Goal: Information Seeking & Learning: Learn about a topic

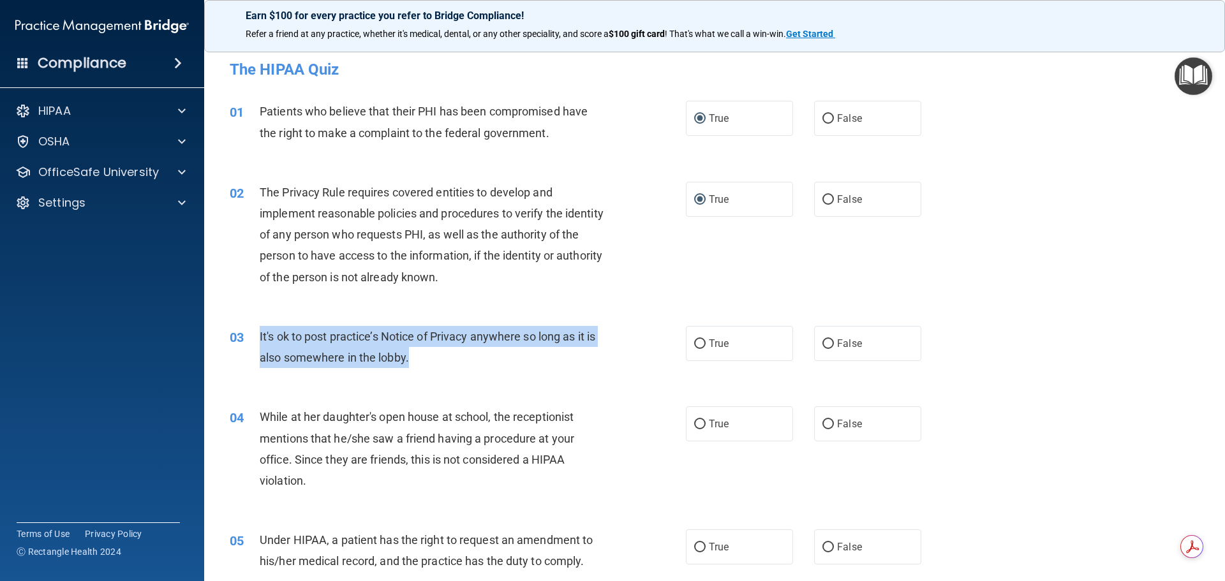
drag, startPoint x: 260, startPoint y: 336, endPoint x: 420, endPoint y: 363, distance: 161.8
click at [420, 363] on div "It's ok to post practice’s Notice of Privacy anywhere so long as it is also som…" at bounding box center [438, 347] width 357 height 42
copy span "It's ok to post practice’s Notice of Privacy anywhere so long as it is also som…"
click at [695, 343] on input "True" at bounding box center [699, 344] width 11 height 10
radio input "true"
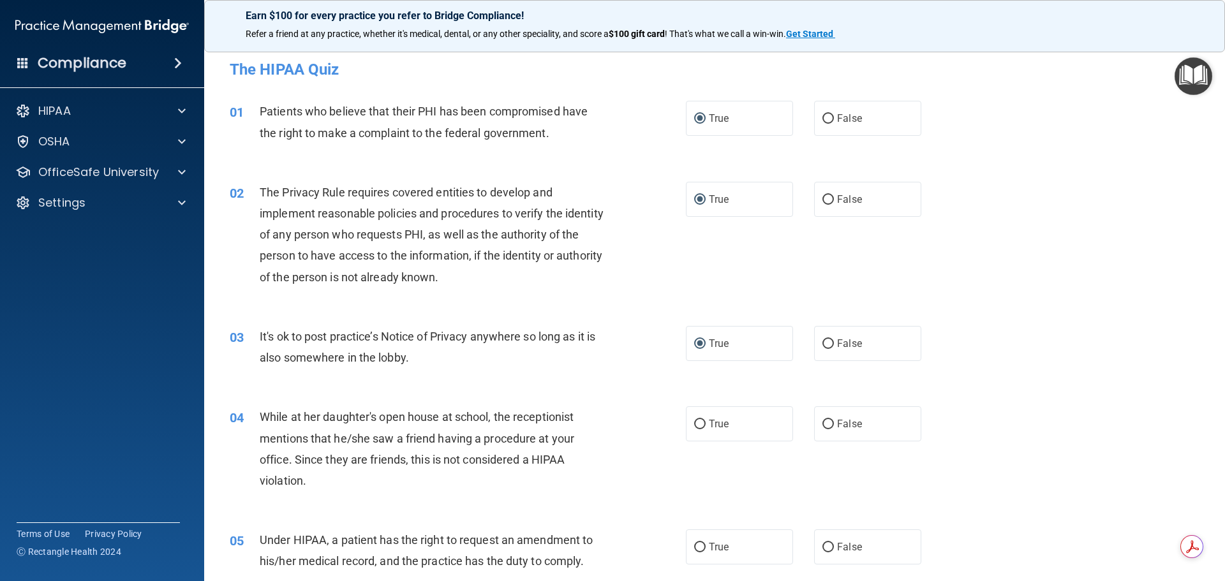
click at [653, 270] on div "02 The Privacy Rule requires covered entities to develop and implement reasonab…" at bounding box center [458, 238] width 494 height 112
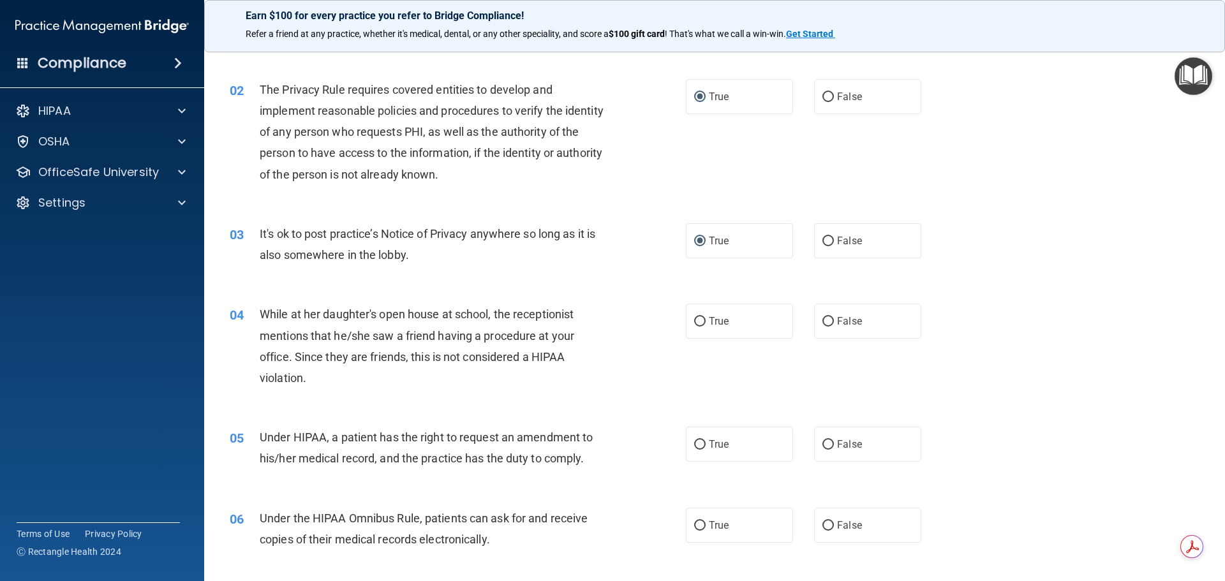
scroll to position [128, 0]
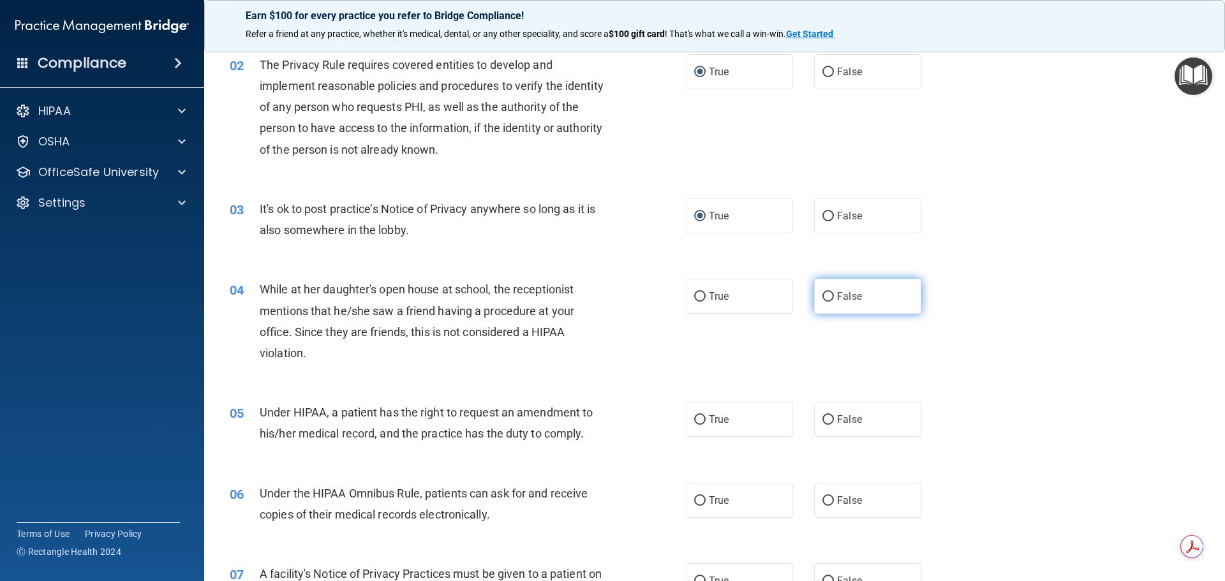
click at [823, 297] on input "False" at bounding box center [827, 297] width 11 height 10
radio input "true"
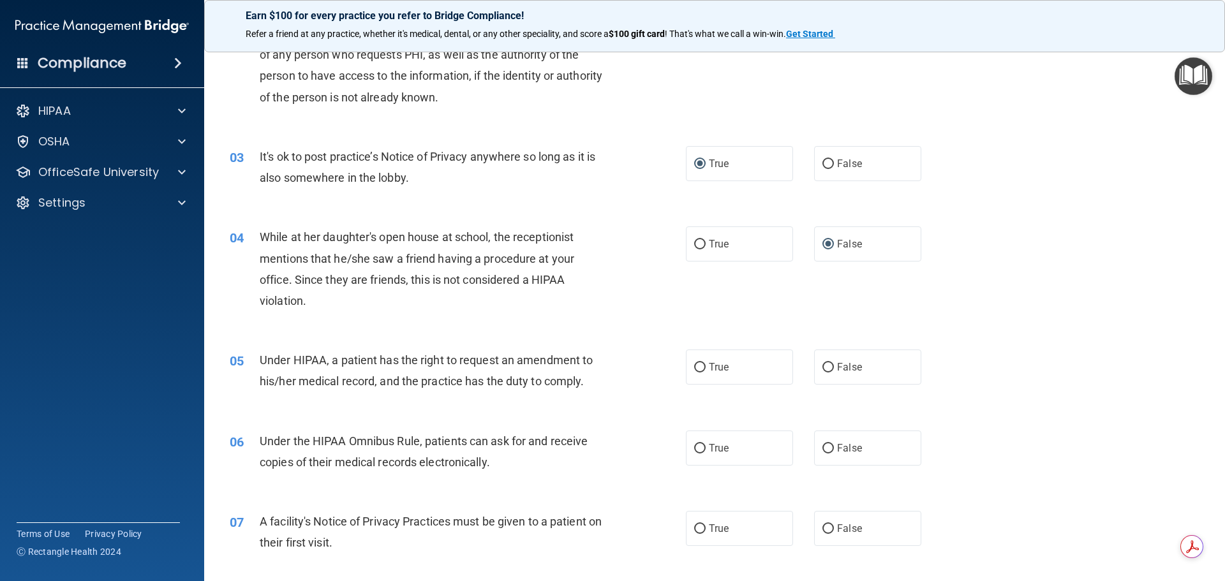
scroll to position [255, 0]
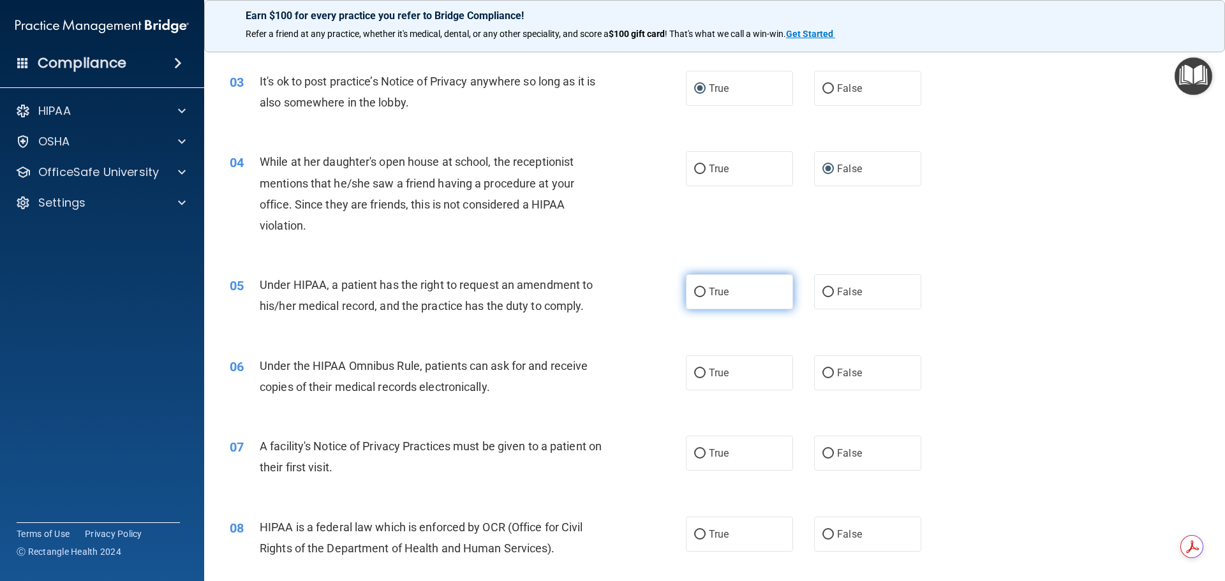
click at [695, 290] on input "True" at bounding box center [699, 293] width 11 height 10
radio input "true"
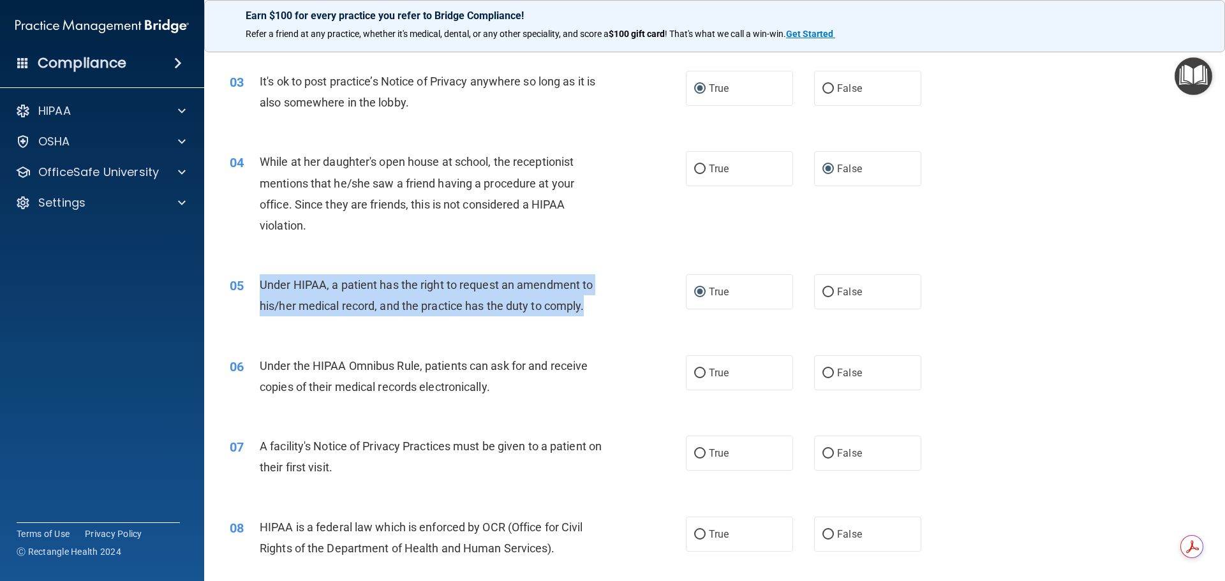
drag, startPoint x: 259, startPoint y: 281, endPoint x: 588, endPoint y: 313, distance: 330.1
click at [588, 313] on div "Under HIPAA, a patient has the right to request an amendment to his/her medical…" at bounding box center [438, 295] width 357 height 42
copy span "Under HIPAA, a patient has the right to request an amendment to his/her medical…"
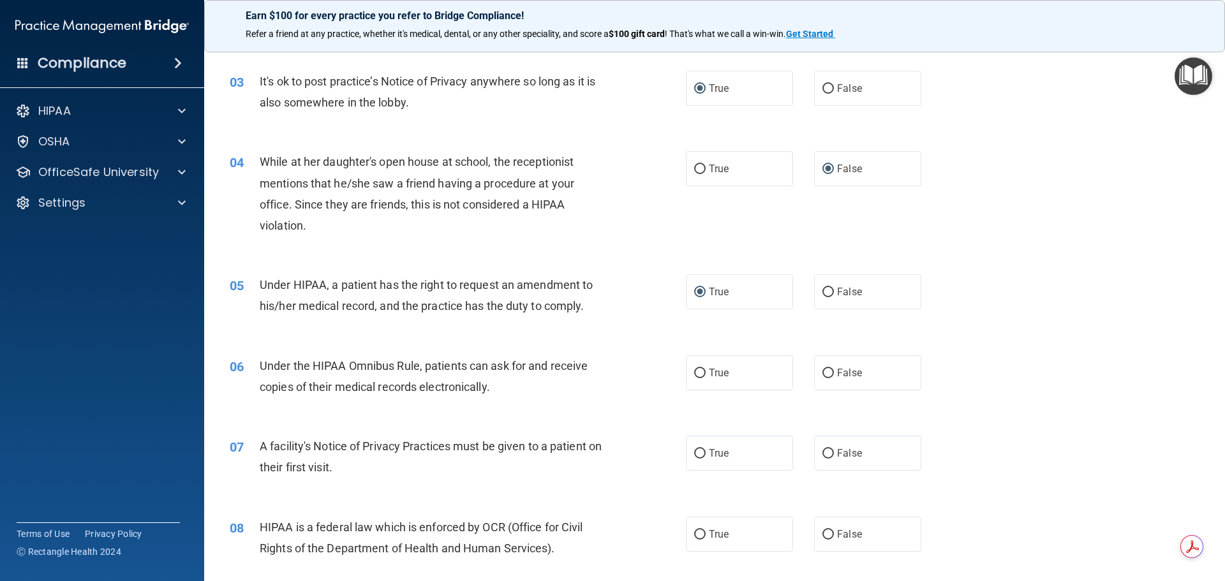
click at [408, 354] on div "06 Under the HIPAA Omnibus Rule, patients can ask for and receive copies of the…" at bounding box center [714, 379] width 989 height 80
click at [826, 293] on input "False" at bounding box center [827, 293] width 11 height 10
radio input "true"
radio input "false"
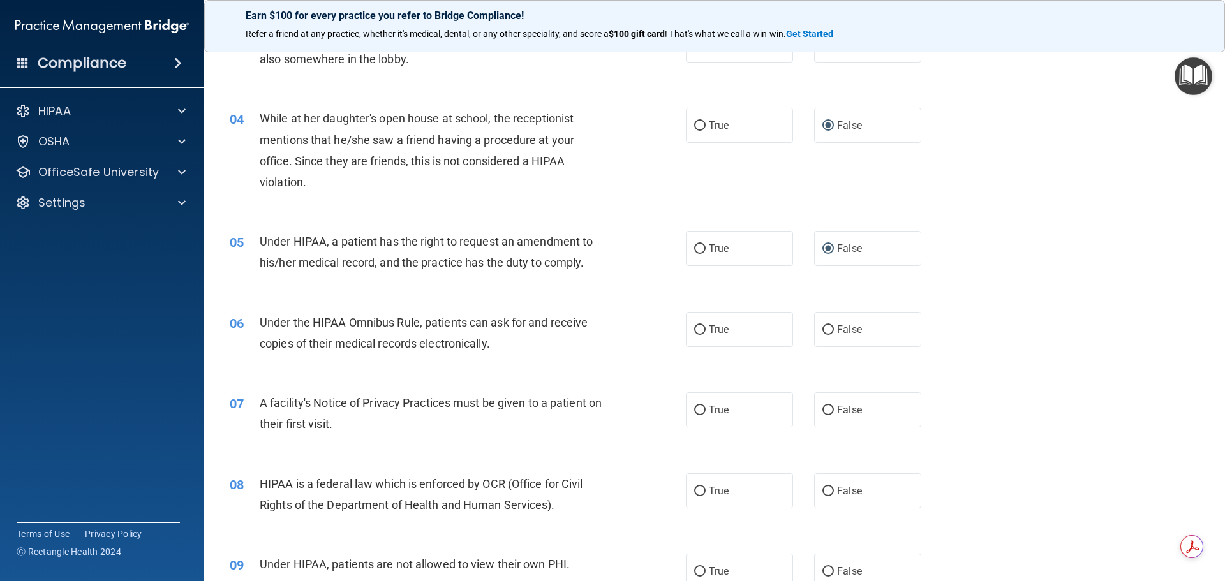
scroll to position [383, 0]
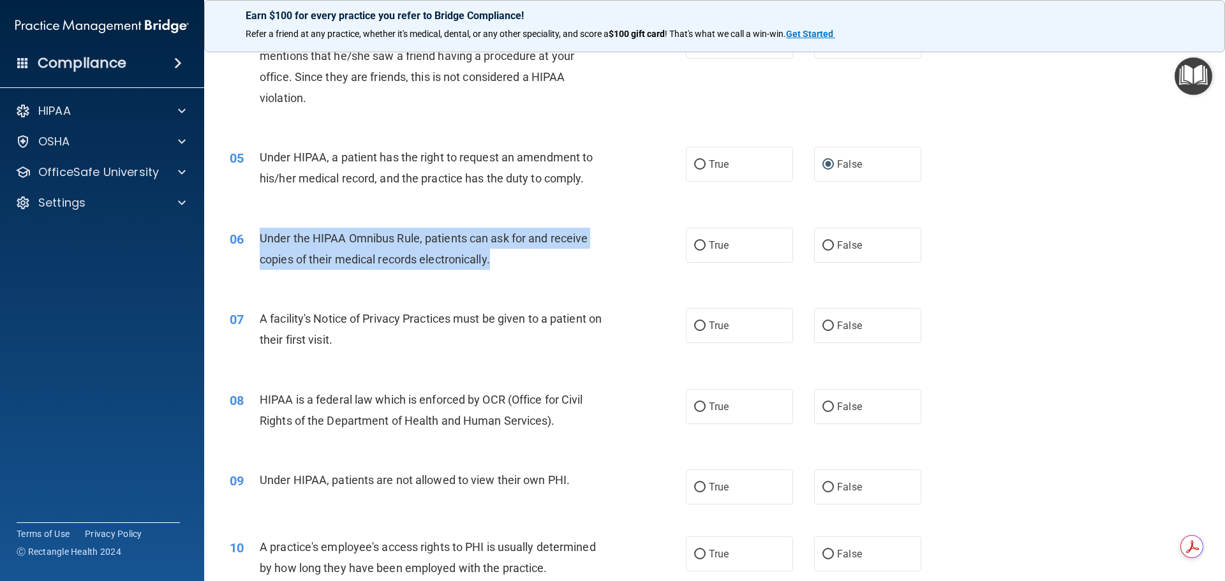
drag, startPoint x: 259, startPoint y: 234, endPoint x: 498, endPoint y: 259, distance: 240.0
click at [498, 259] on div "Under the HIPAA Omnibus Rule, patients can ask for and receive copies of their …" at bounding box center [438, 249] width 357 height 42
copy span "Under the HIPAA Omnibus Rule, patients can ask for and receive copies of their …"
click at [601, 273] on div "06 Under the HIPAA Omnibus Rule, patients can ask for and receive copies of the…" at bounding box center [458, 252] width 494 height 48
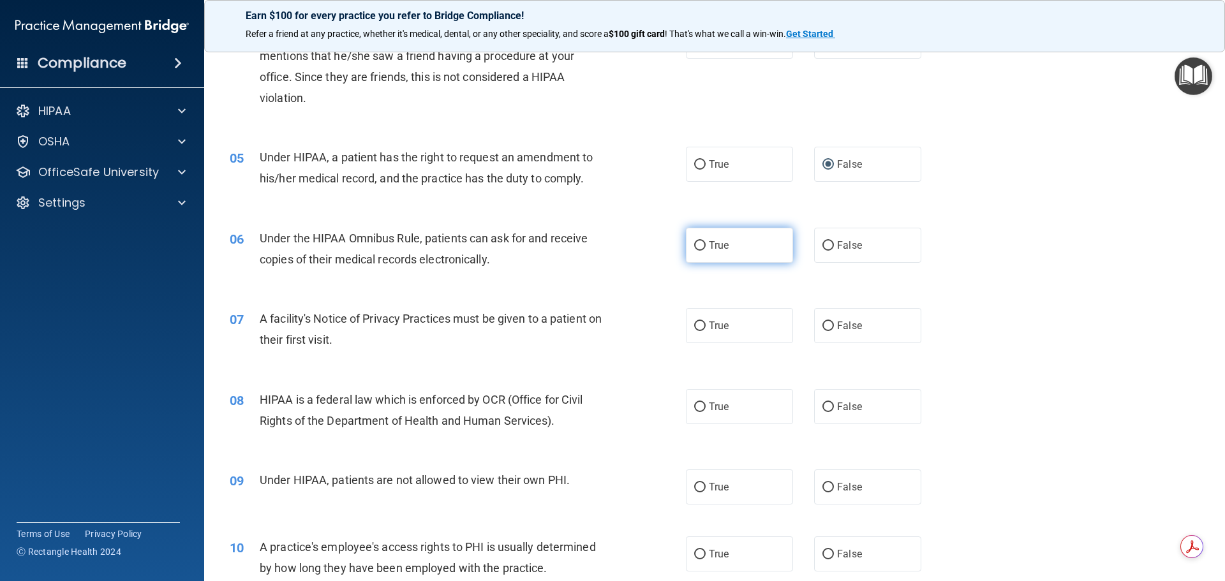
click at [696, 243] on input "True" at bounding box center [699, 246] width 11 height 10
radio input "true"
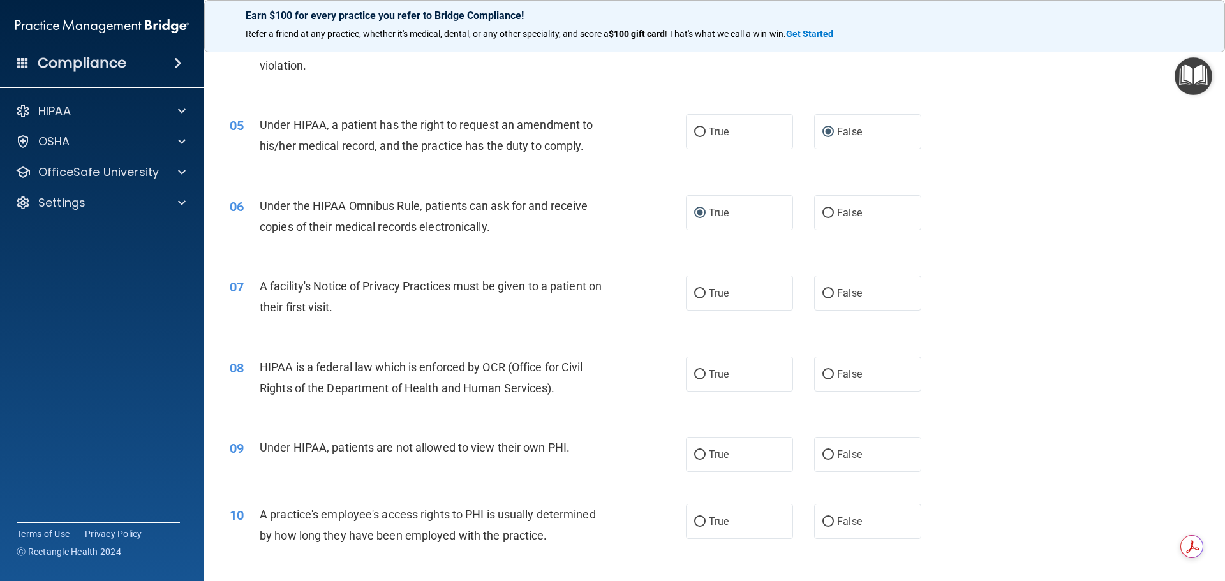
scroll to position [447, 0]
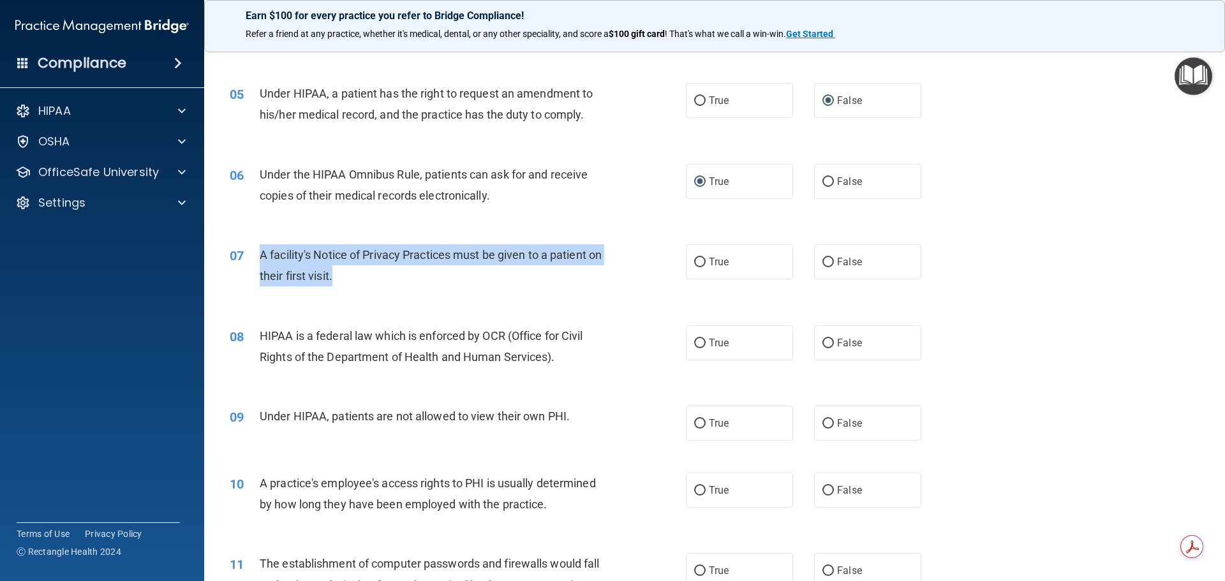
drag, startPoint x: 263, startPoint y: 255, endPoint x: 349, endPoint y: 273, distance: 88.0
click at [349, 273] on span "A facility's Notice of Privacy Practices must be given to a patient on their fi…" at bounding box center [431, 265] width 342 height 34
copy span "A facility's Notice of Privacy Practices must be given to a patient on their fi…"
click at [697, 260] on input "True" at bounding box center [699, 263] width 11 height 10
radio input "true"
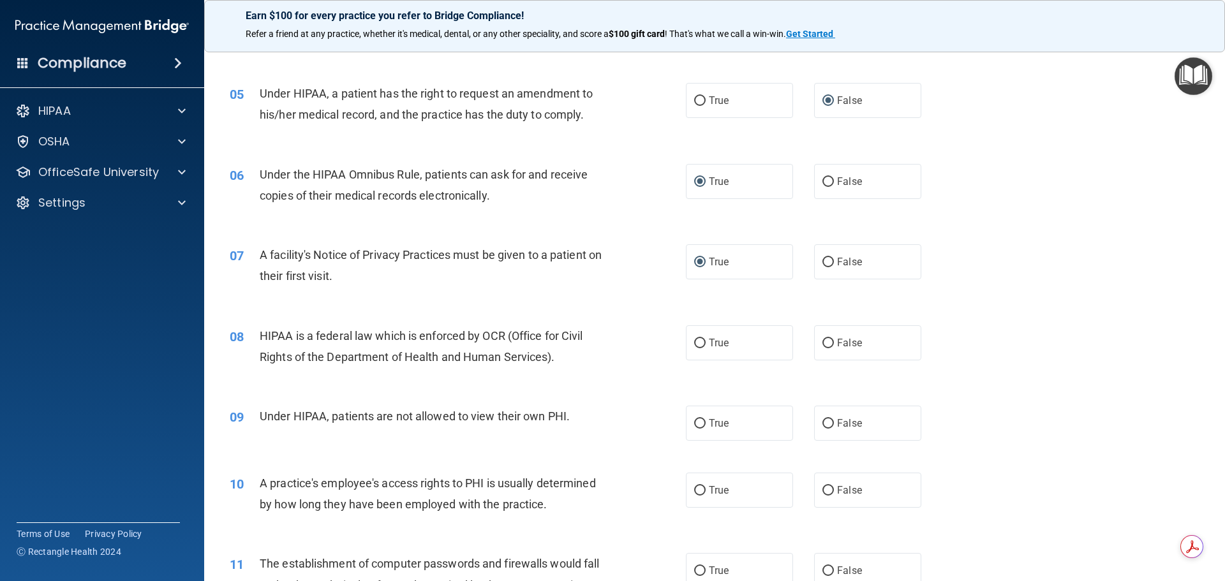
click at [301, 313] on div "08 HIPAA is a federal law which is enforced by OCR (Office for Civil Rights of …" at bounding box center [714, 349] width 989 height 80
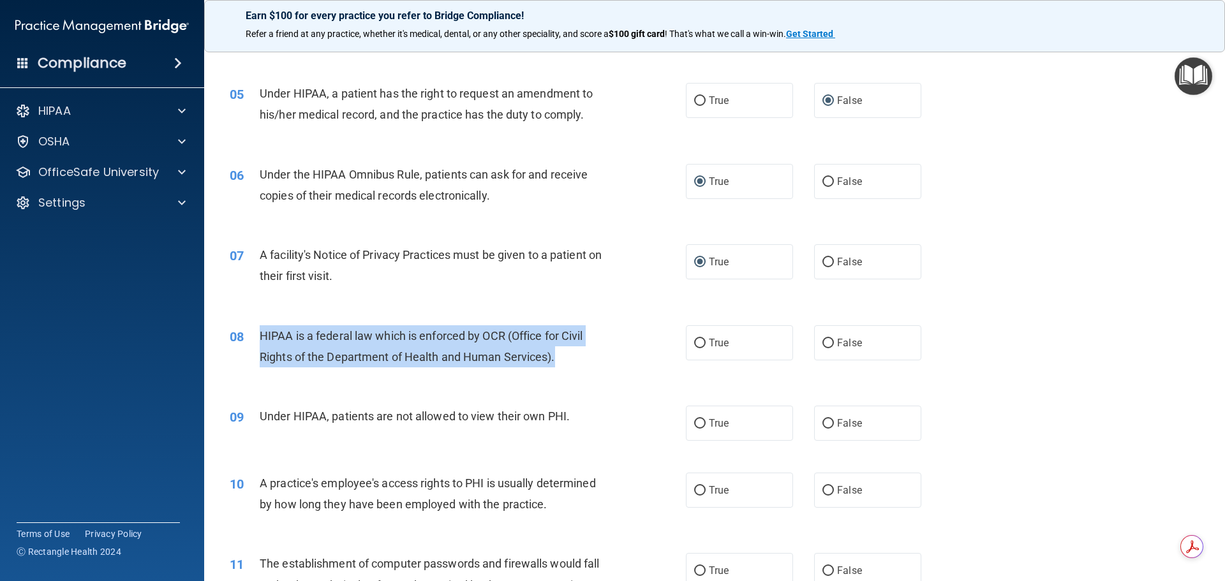
drag, startPoint x: 260, startPoint y: 331, endPoint x: 575, endPoint y: 359, distance: 315.7
click at [575, 359] on div "HIPAA is a federal law which is enforced by OCR (Office for Civil Rights of the…" at bounding box center [438, 346] width 357 height 42
copy span "HIPAA is a federal law which is enforced by OCR (Office for Civil Rights of the…"
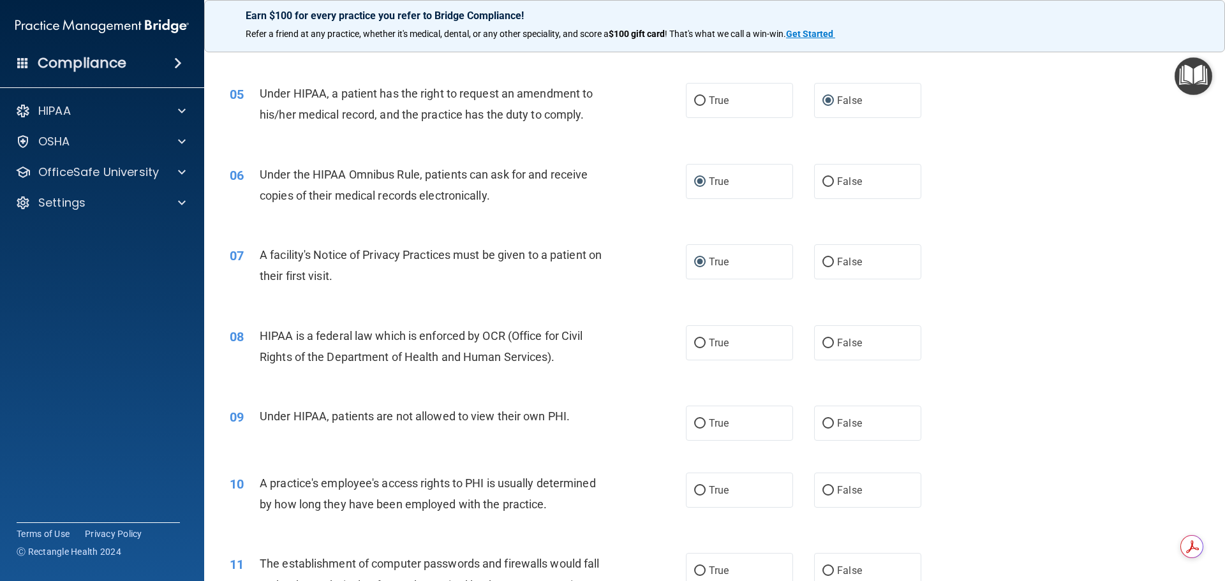
click at [612, 301] on div "07 A facility's Notice of Privacy Practices must be given to a patient on their…" at bounding box center [714, 268] width 989 height 80
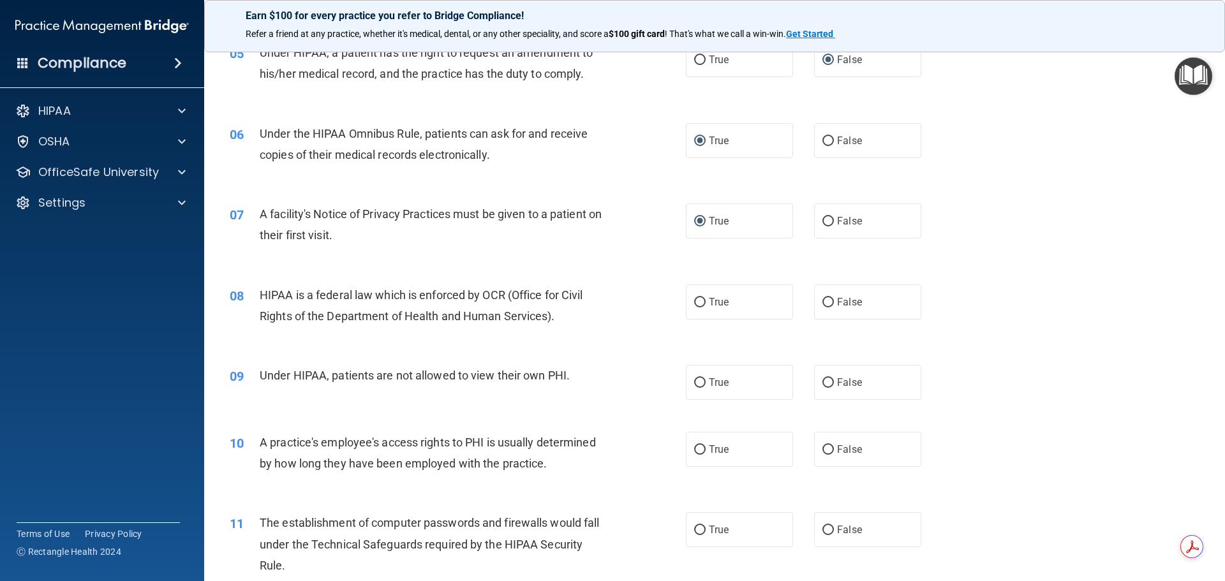
scroll to position [510, 0]
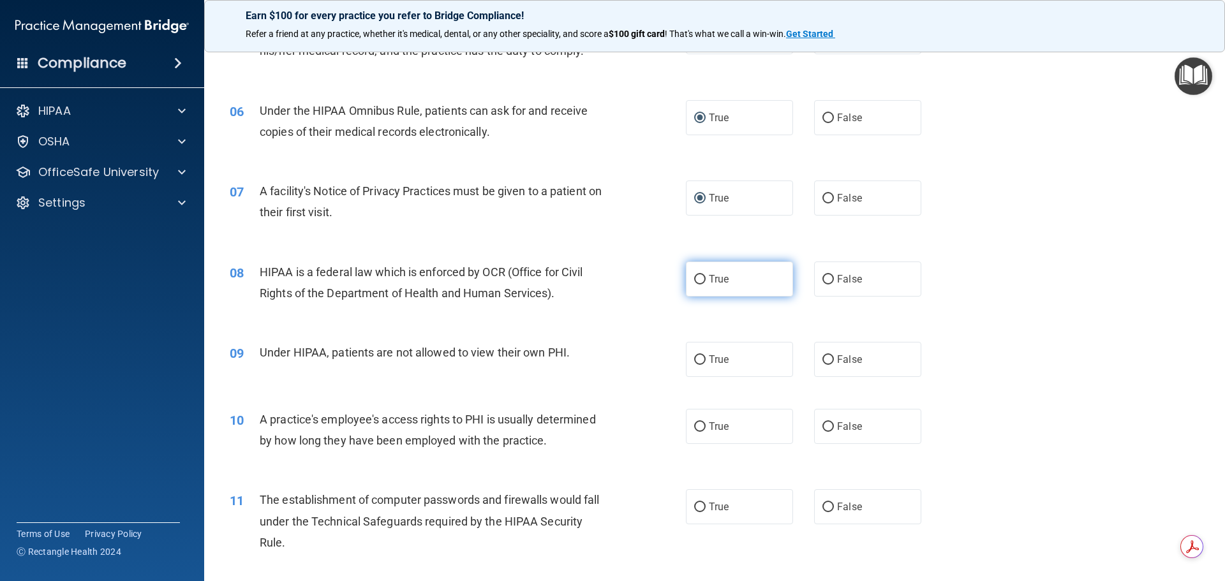
click at [694, 278] on input "True" at bounding box center [699, 280] width 11 height 10
radio input "true"
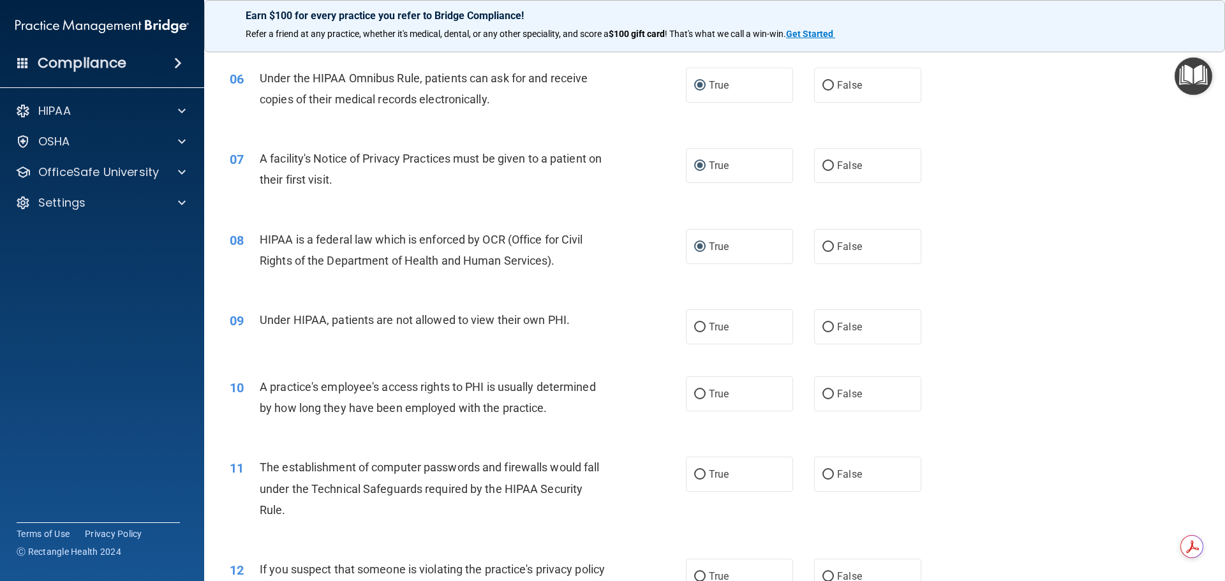
scroll to position [574, 0]
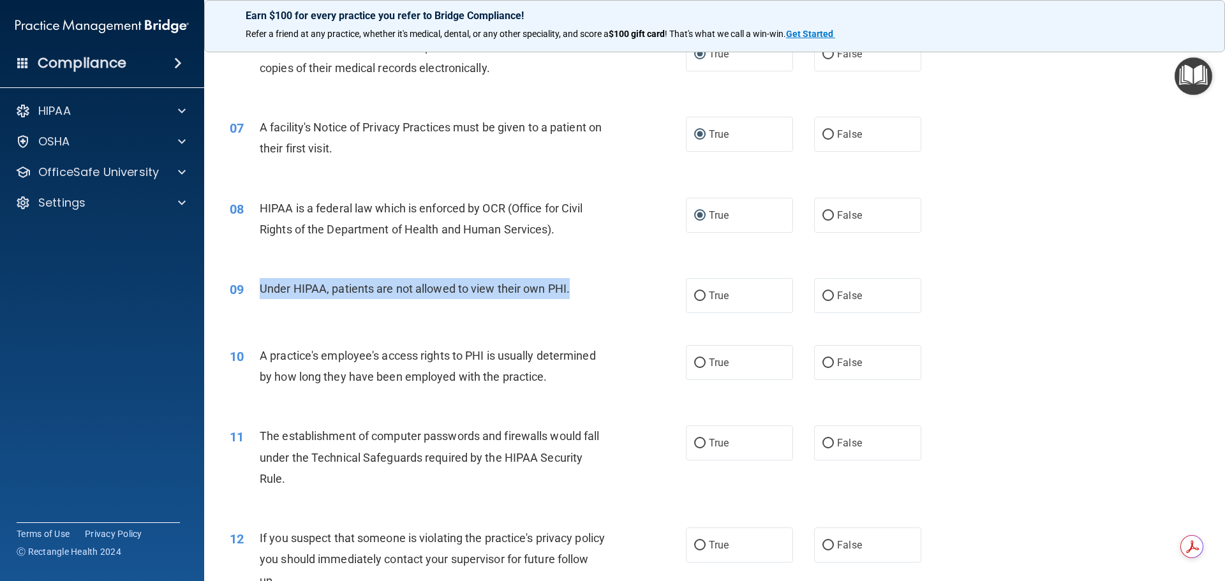
drag, startPoint x: 260, startPoint y: 290, endPoint x: 571, endPoint y: 288, distance: 310.7
click at [571, 288] on div "Under HIPAA, patients are not allowed to view their own PHI." at bounding box center [438, 288] width 357 height 21
copy span "Under HIPAA, patients are not allowed to view their own PHI."
click at [601, 214] on div "HIPAA is a federal law which is enforced by OCR (Office for Civil Rights of the…" at bounding box center [438, 219] width 357 height 42
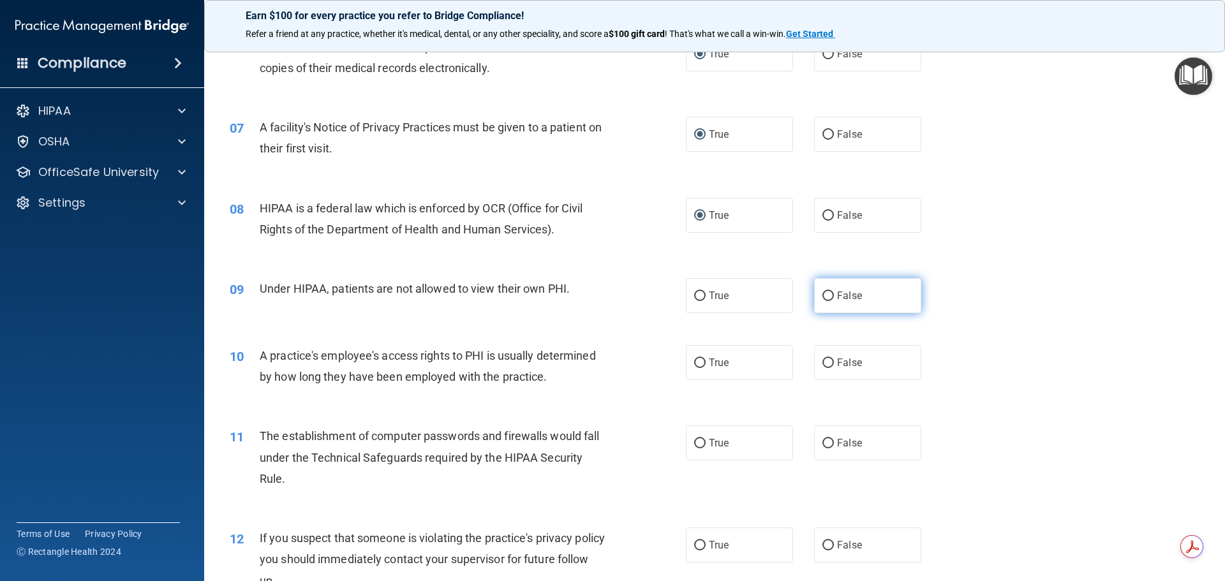
click at [822, 296] on input "False" at bounding box center [827, 297] width 11 height 10
radio input "true"
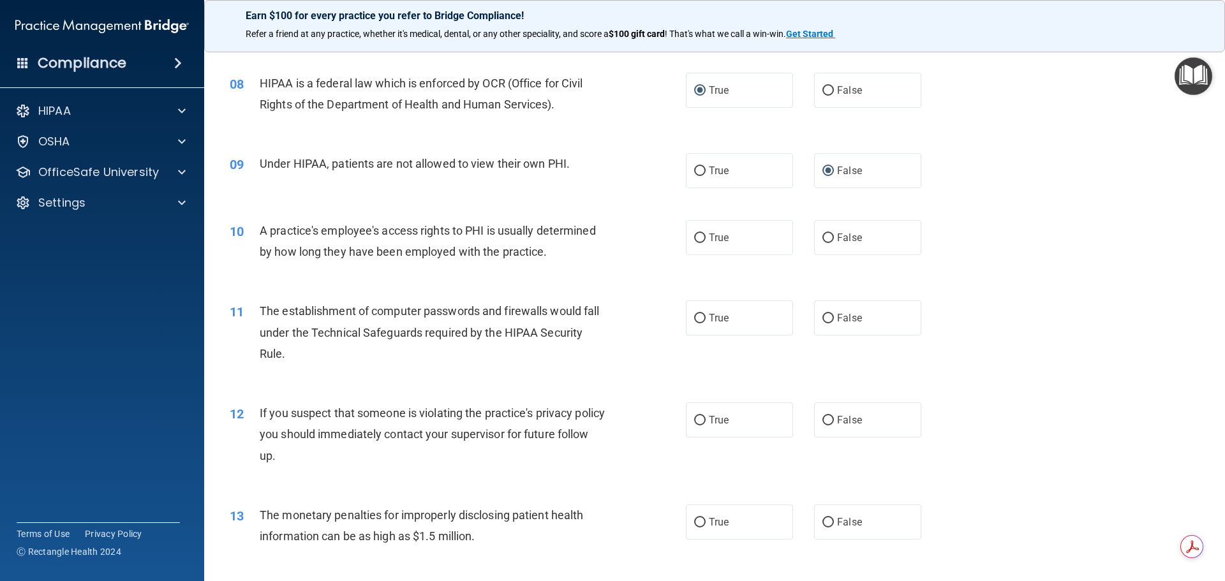
scroll to position [702, 0]
click at [823, 235] on input "False" at bounding box center [827, 236] width 11 height 10
radio input "true"
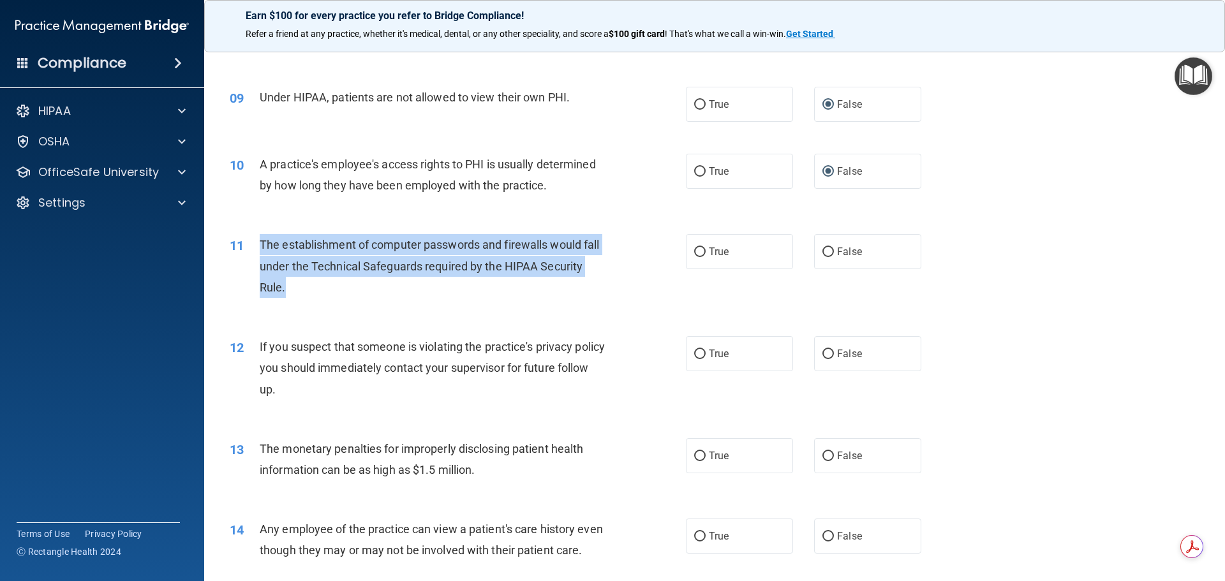
drag, startPoint x: 262, startPoint y: 246, endPoint x: 290, endPoint y: 298, distance: 59.7
click at [290, 298] on div "The establishment of computer passwords and firewalls would fall under the Tech…" at bounding box center [438, 266] width 357 height 64
copy span "The establishment of computer passwords and firewalls would fall under the Tech…"
click at [695, 249] on input "True" at bounding box center [699, 253] width 11 height 10
radio input "true"
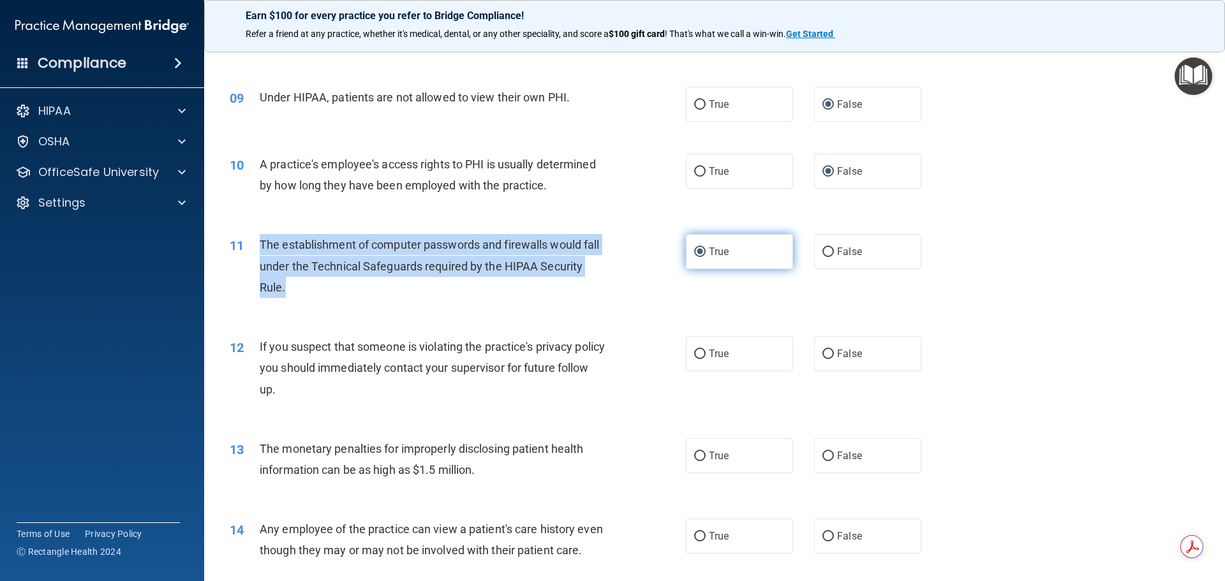
click at [695, 251] on input "True" at bounding box center [699, 253] width 11 height 10
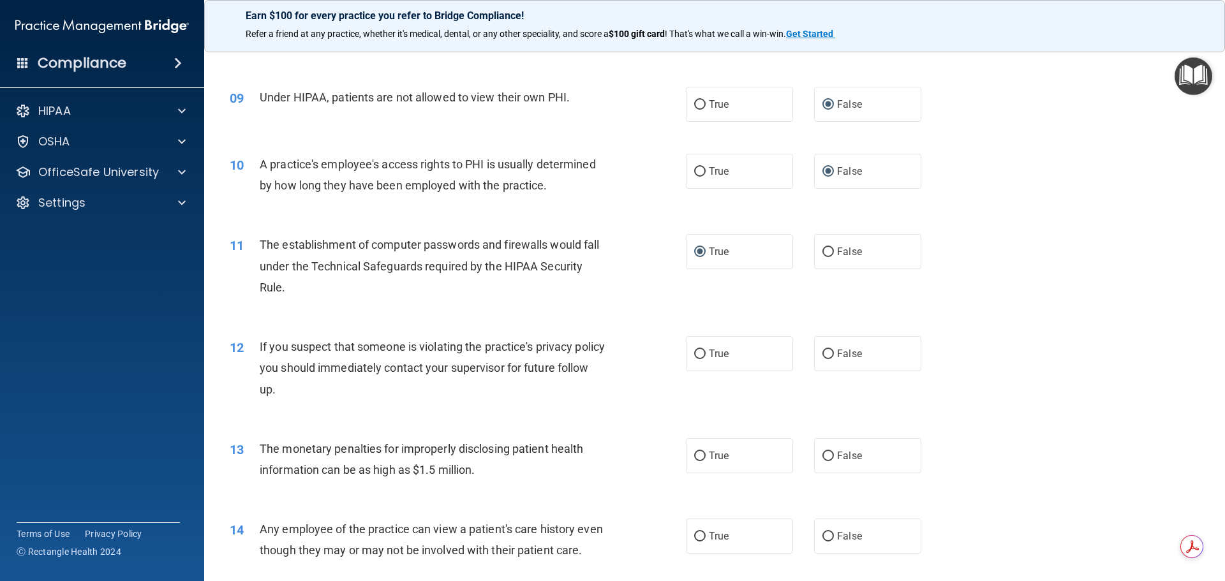
click at [466, 308] on div "11 The establishment of computer passwords and firewalls would fall under the T…" at bounding box center [714, 269] width 989 height 102
click at [694, 353] on input "True" at bounding box center [699, 355] width 11 height 10
radio input "true"
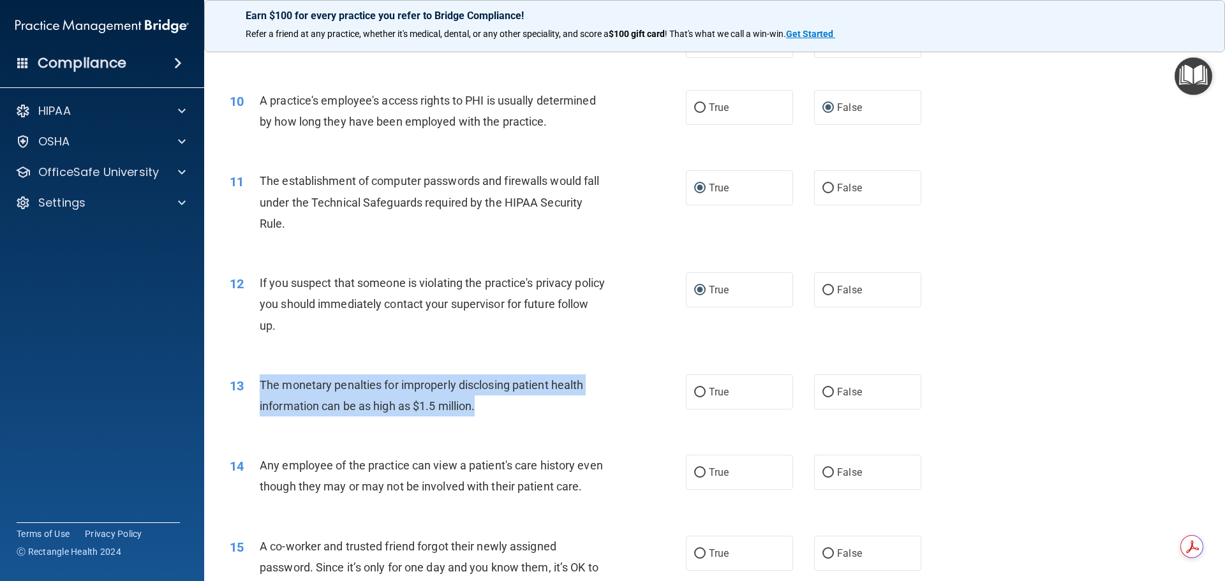
drag, startPoint x: 259, startPoint y: 383, endPoint x: 485, endPoint y: 413, distance: 227.8
click at [485, 413] on div "The monetary penalties for improperly disclosing patient health information can…" at bounding box center [438, 396] width 357 height 42
copy span "The monetary penalties for improperly disclosing patient health information can…"
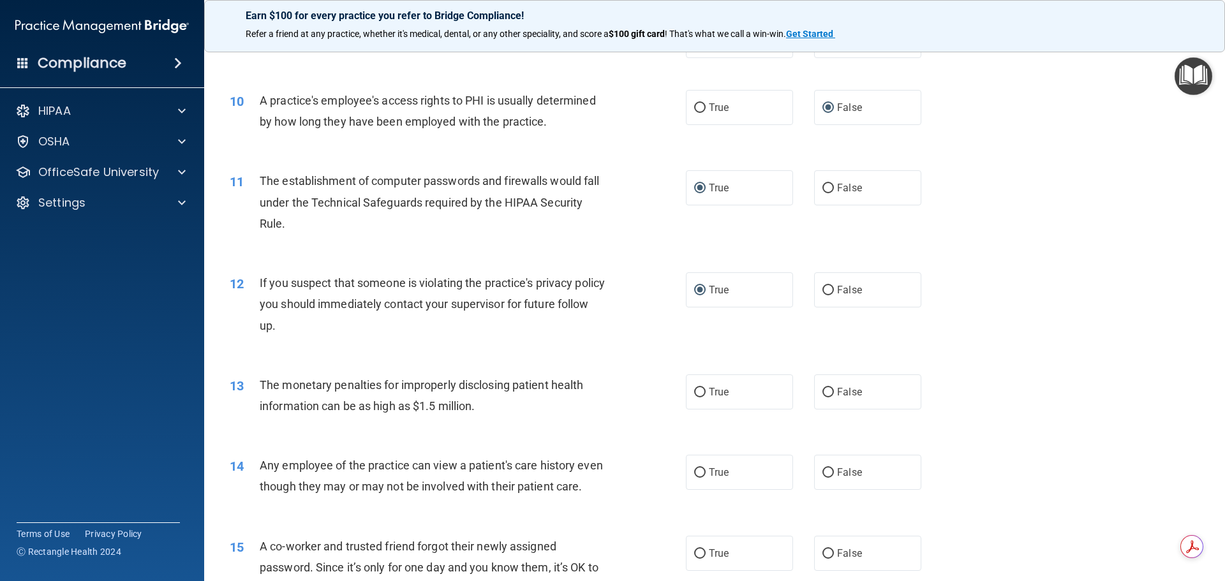
click at [537, 433] on div "13 The monetary penalties for improperly disclosing patient health information …" at bounding box center [714, 399] width 989 height 80
click at [697, 391] on input "True" at bounding box center [699, 393] width 11 height 10
radio input "true"
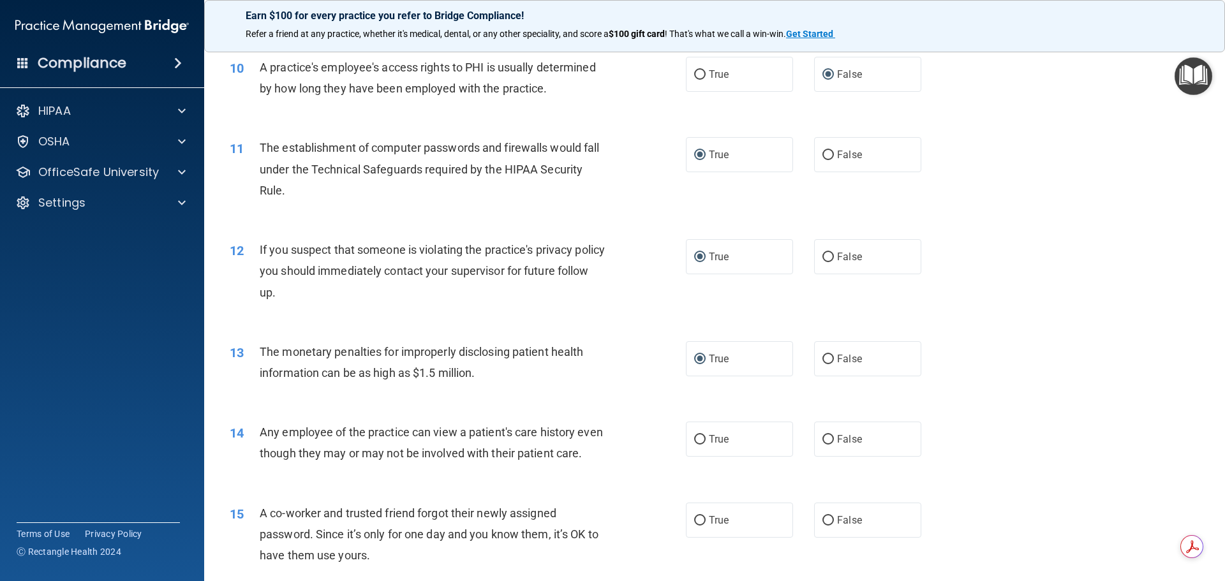
scroll to position [957, 0]
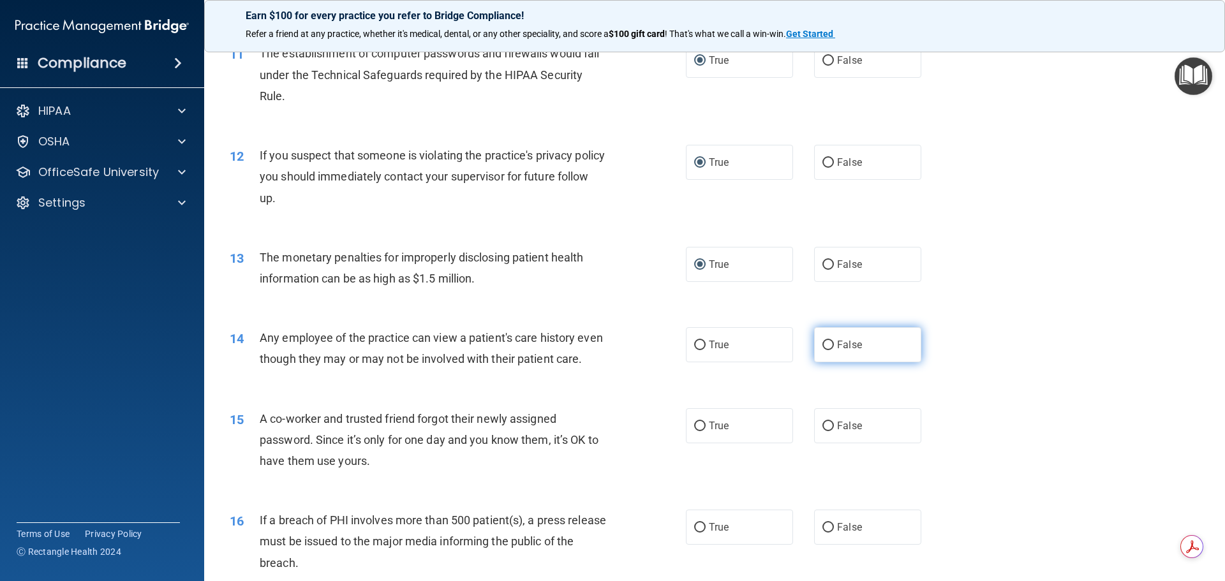
click at [824, 344] on input "False" at bounding box center [827, 346] width 11 height 10
radio input "true"
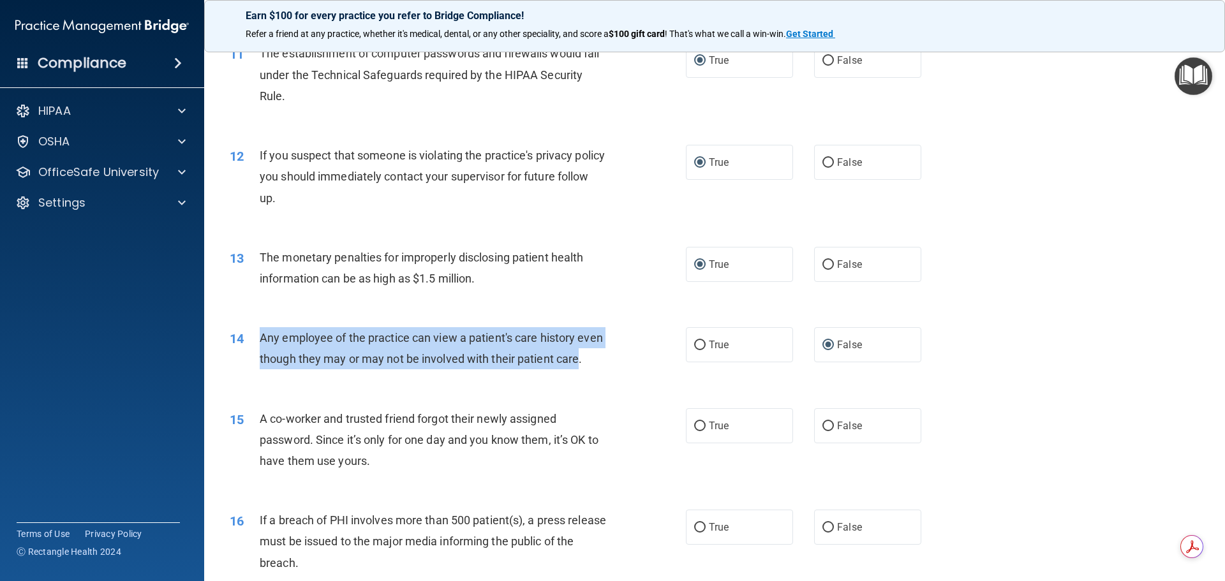
drag, startPoint x: 260, startPoint y: 337, endPoint x: 280, endPoint y: 378, distance: 45.4
click at [280, 366] on span "Any employee of the practice can view a patient's care history even though they…" at bounding box center [431, 348] width 343 height 34
copy span "Any employee of the practice can view a patient's care history even though they…"
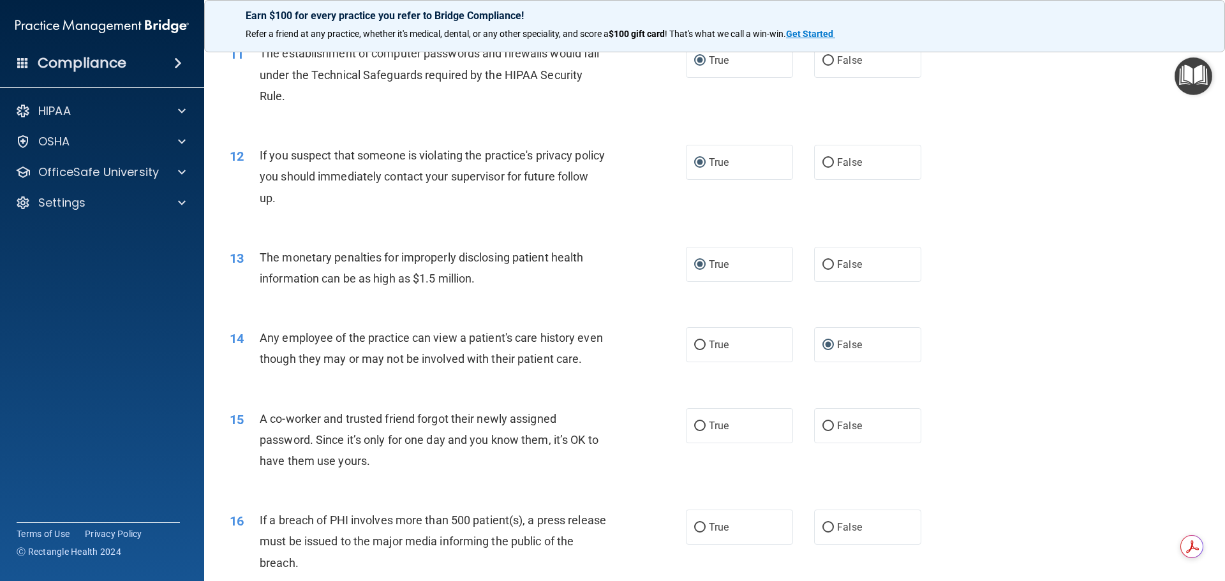
click at [602, 309] on div "13 The monetary penalties for improperly disclosing patient health information …" at bounding box center [714, 271] width 989 height 80
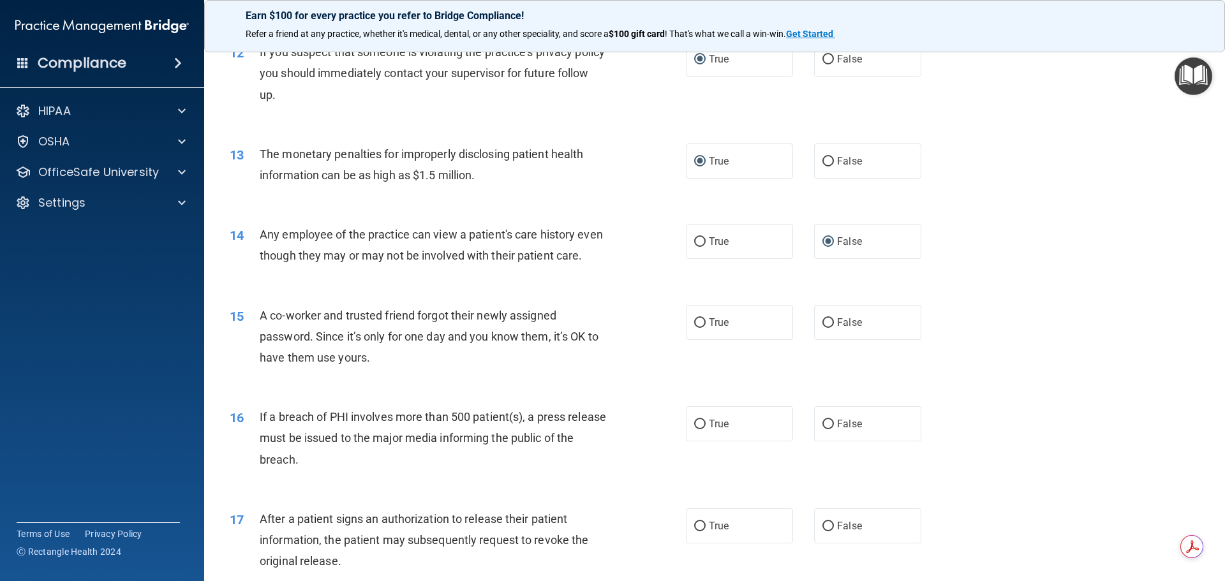
scroll to position [1085, 0]
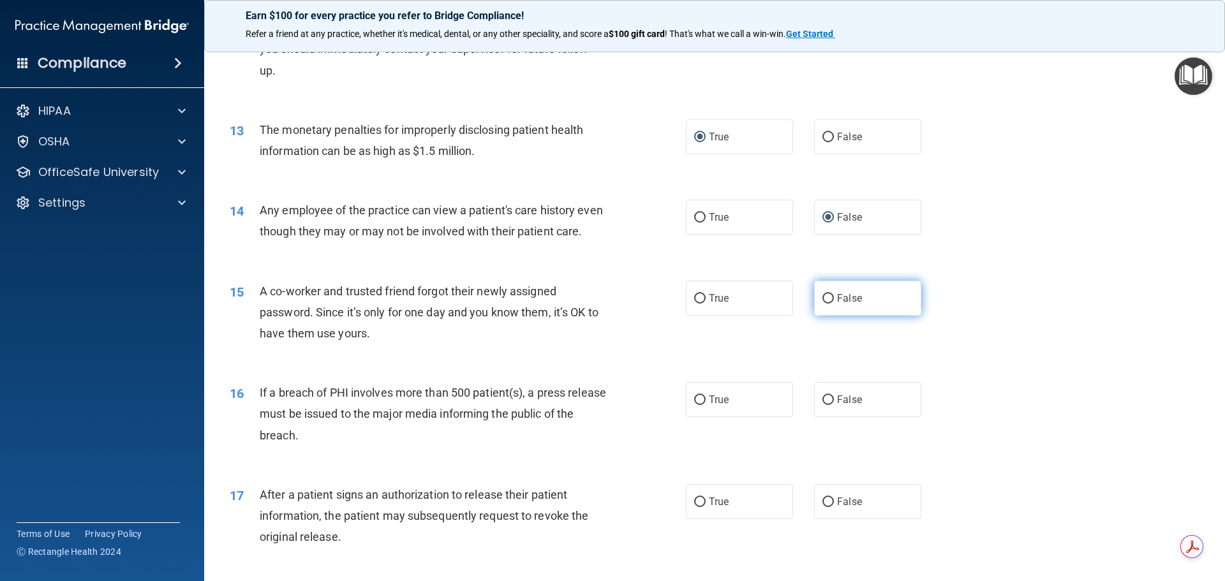
click at [823, 304] on input "False" at bounding box center [827, 299] width 11 height 10
radio input "true"
click at [822, 304] on input "False" at bounding box center [827, 299] width 11 height 10
